Goal: Information Seeking & Learning: Learn about a topic

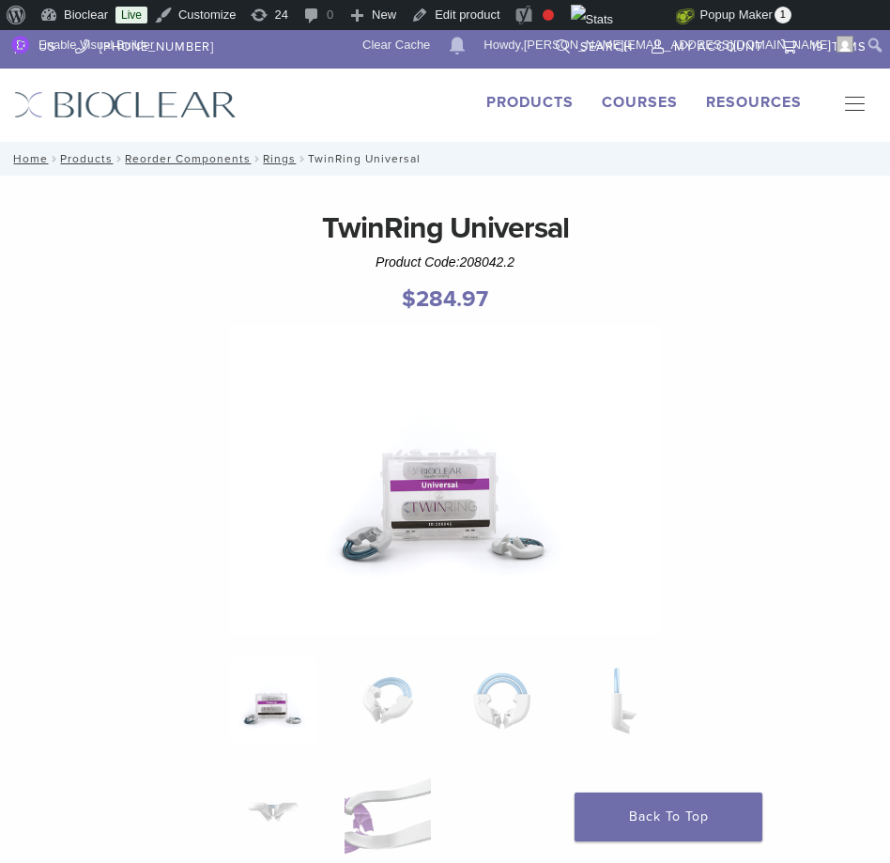
drag, startPoint x: 463, startPoint y: 261, endPoint x: 537, endPoint y: 263, distance: 74.2
click at [537, 263] on div "TwinRing Universal Product Code: 208042.2 $ 284.97" at bounding box center [445, 266] width 862 height 120
copy span "208042.2"
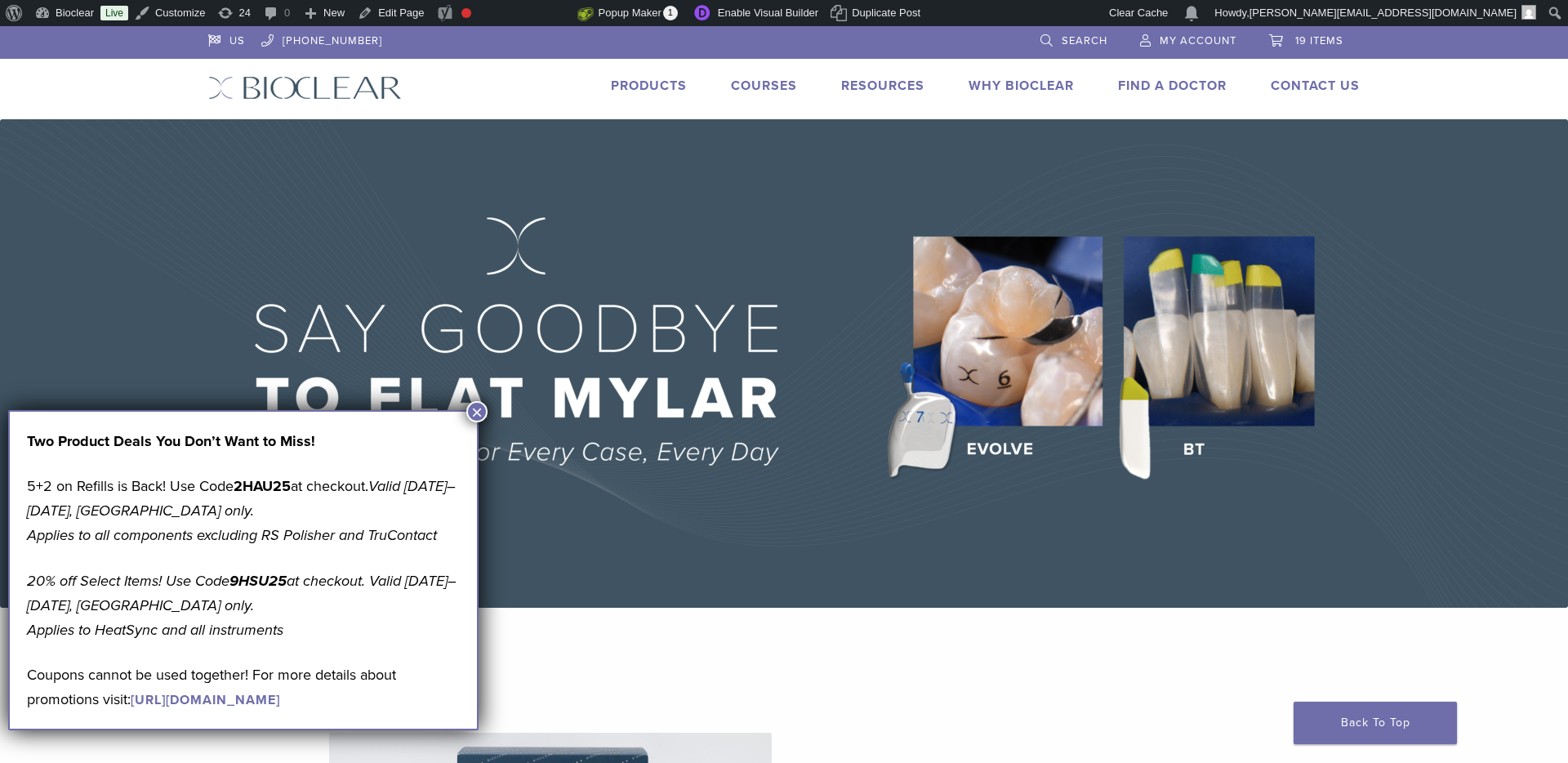
click at [280, 700] on link "[URL][DOMAIN_NAME]" at bounding box center [205, 700] width 150 height 17
